Goal: Check status: Check status

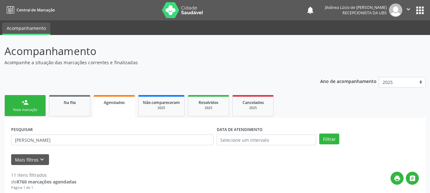
type input "l"
click at [83, 135] on input "text" at bounding box center [112, 140] width 202 height 11
paste input "Jodival [DEMOGRAPHIC_DATA][PERSON_NAME]"
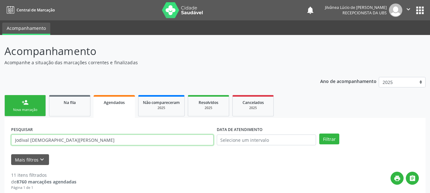
type input "Jodival [DEMOGRAPHIC_DATA][PERSON_NAME]"
click at [319, 134] on button "Filtrar" at bounding box center [329, 139] width 20 height 11
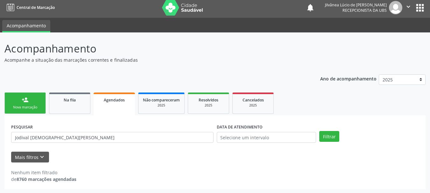
scroll to position [3, 0]
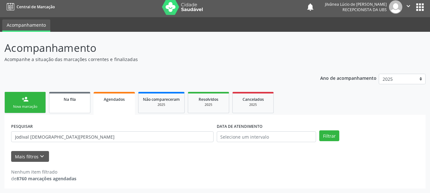
click at [81, 104] on link "Na fila" at bounding box center [69, 102] width 41 height 21
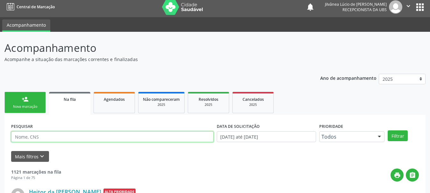
click at [66, 137] on input "text" at bounding box center [112, 136] width 202 height 11
paste input "Jodival [DEMOGRAPHIC_DATA][PERSON_NAME]"
type input "Jodival [DEMOGRAPHIC_DATA][PERSON_NAME]"
click at [388, 130] on button "Filtrar" at bounding box center [398, 135] width 20 height 11
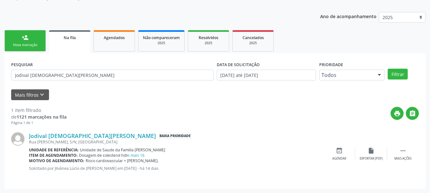
scroll to position [65, 0]
click at [11, 151] on div "PESQUISAR Jodival Jesus dos Santos DATA DE SOLICITAÇÃO [DATE] até [DATE] Priori…" at bounding box center [214, 121] width 421 height 136
click at [11, 151] on div at bounding box center [20, 153] width 18 height 43
click at [137, 11] on div "Ano de acompanhamento 2025 2024 2023 2022 2021 2020 2019 person_add Nova marcaç…" at bounding box center [214, 98] width 421 height 182
